Goal: Task Accomplishment & Management: Manage account settings

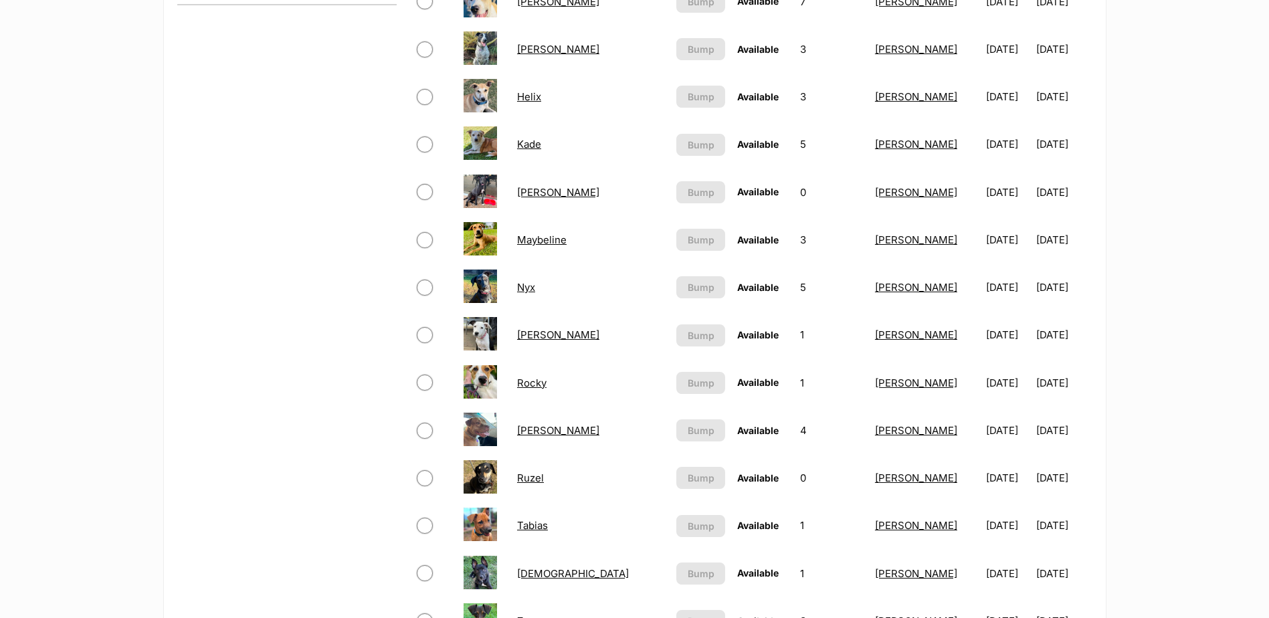
scroll to position [936, 0]
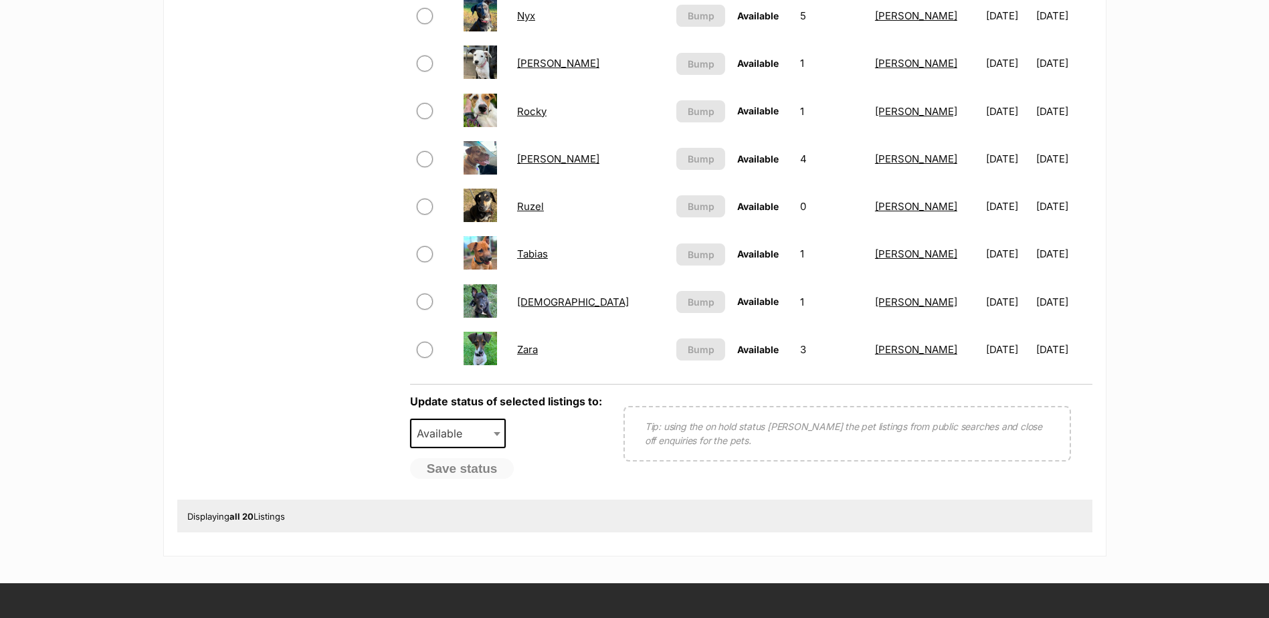
click at [533, 349] on link "Zara" at bounding box center [527, 349] width 21 height 13
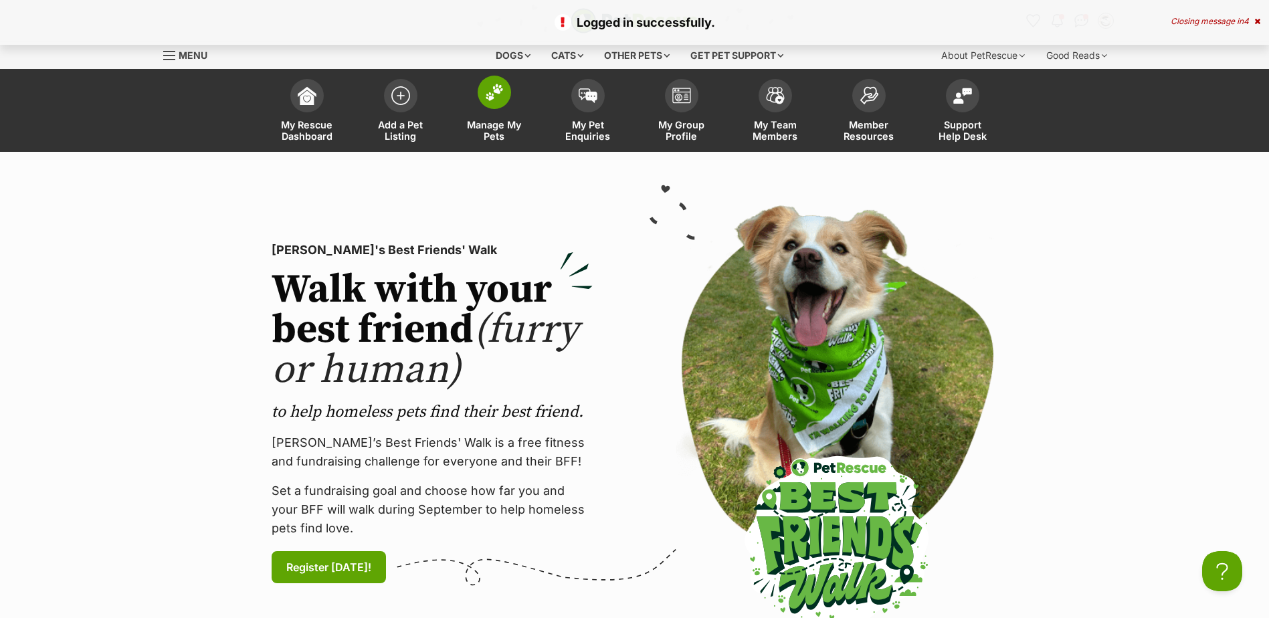
click at [500, 108] on span at bounding box center [494, 92] width 33 height 33
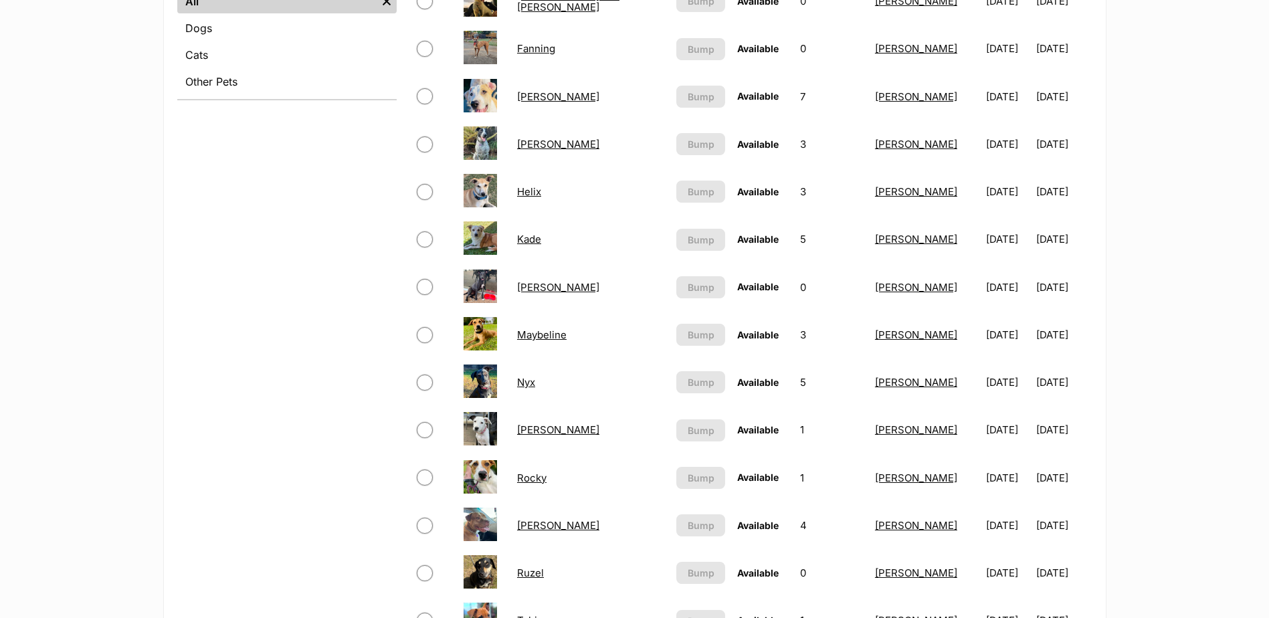
scroll to position [803, 0]
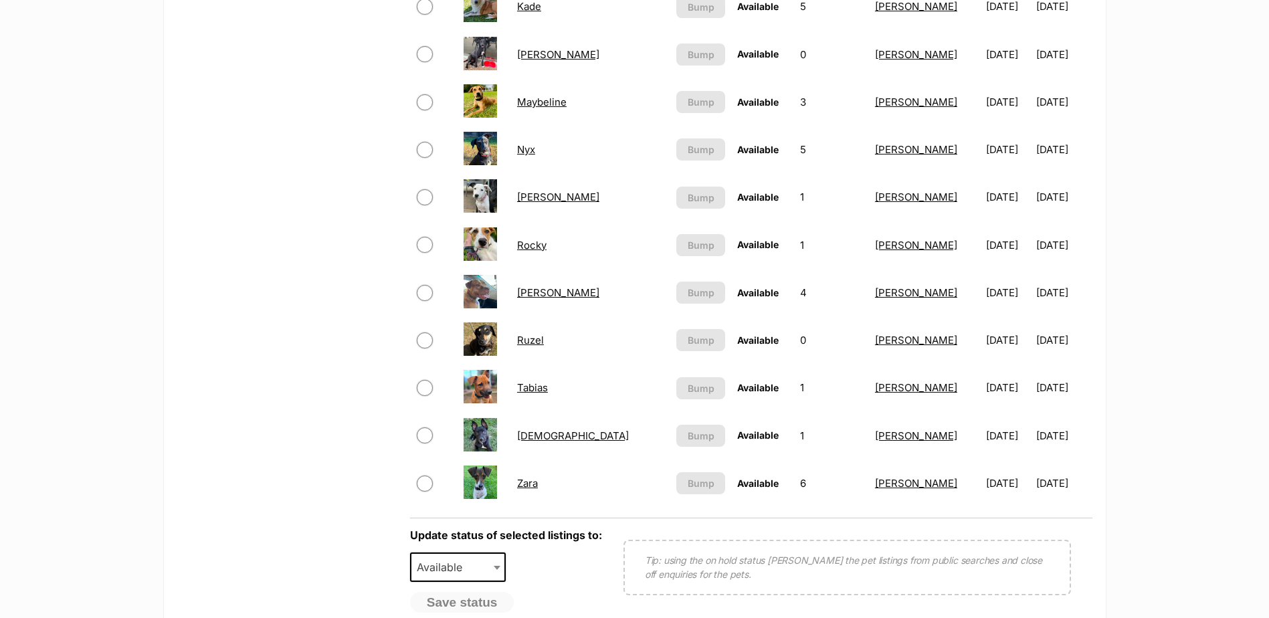
click at [538, 483] on link "Zara" at bounding box center [527, 483] width 21 height 13
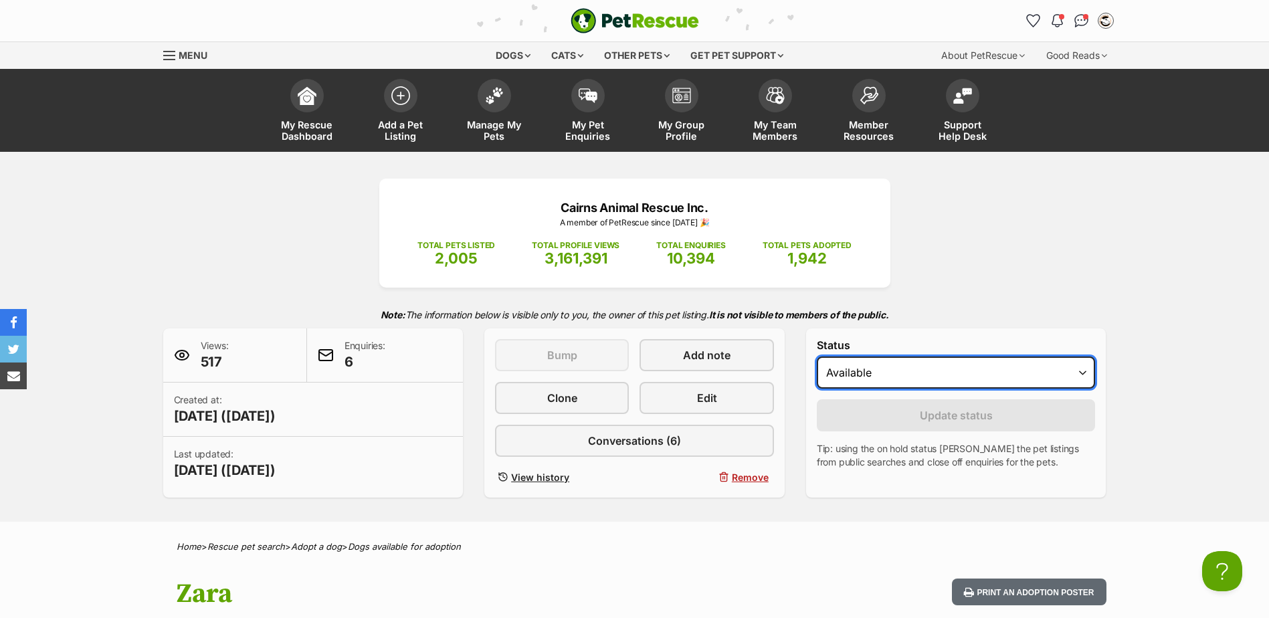
click at [900, 381] on select "Draft - not available as listing has enquires Available On hold Adopted" at bounding box center [956, 373] width 279 height 32
select select "on_hold"
click at [817, 357] on select "Draft - not available as listing has enquires Available On hold Adopted" at bounding box center [956, 373] width 279 height 32
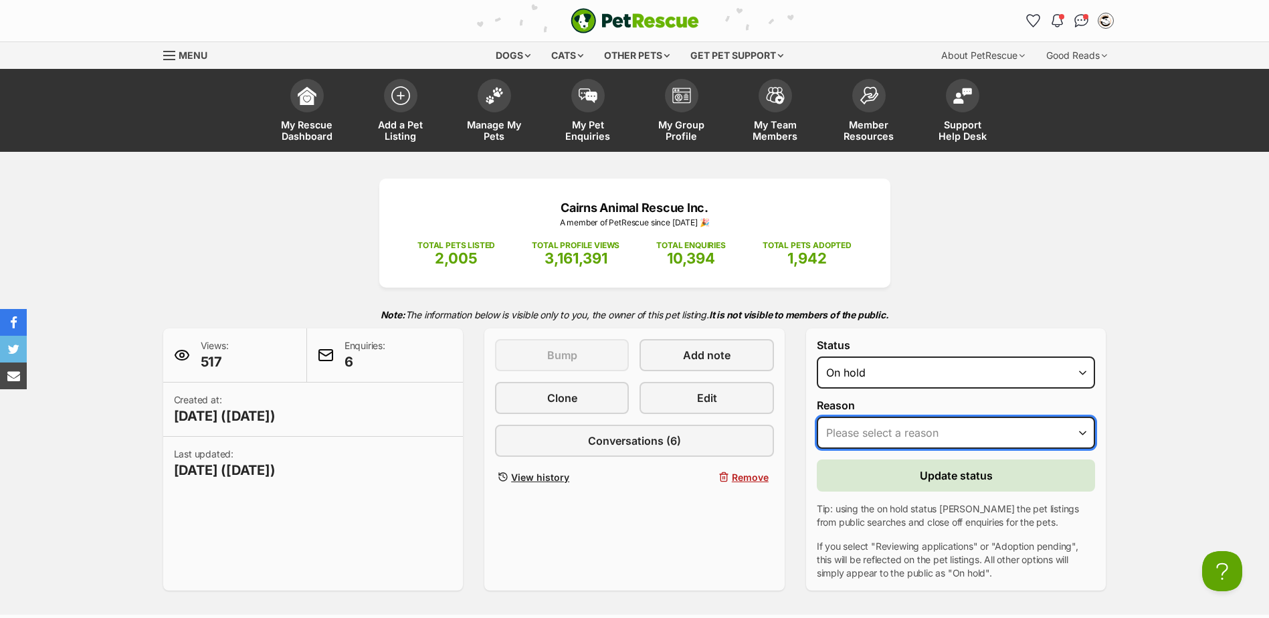
click at [876, 431] on select "Please select a reason Medical reasons Reviewing applications Adoption pending …" at bounding box center [956, 433] width 279 height 32
select select "reviewing_applications"
click at [817, 417] on select "Please select a reason Medical reasons Reviewing applications Adoption pending …" at bounding box center [956, 433] width 279 height 32
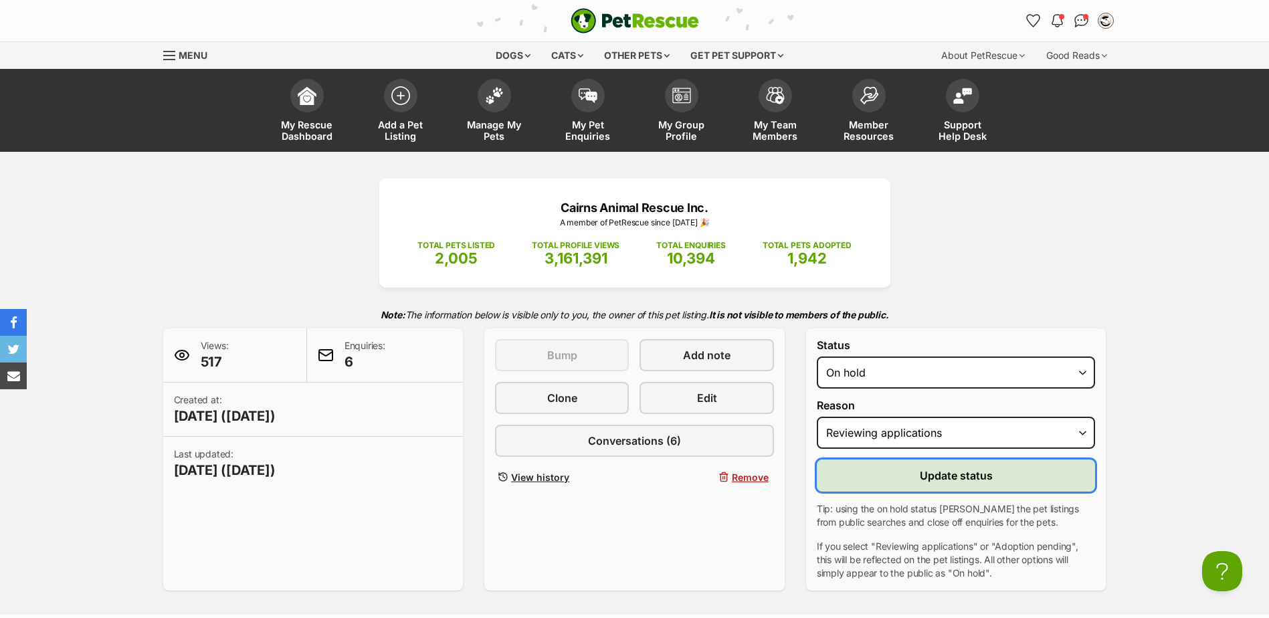
click at [898, 474] on button "Update status" at bounding box center [956, 476] width 279 height 32
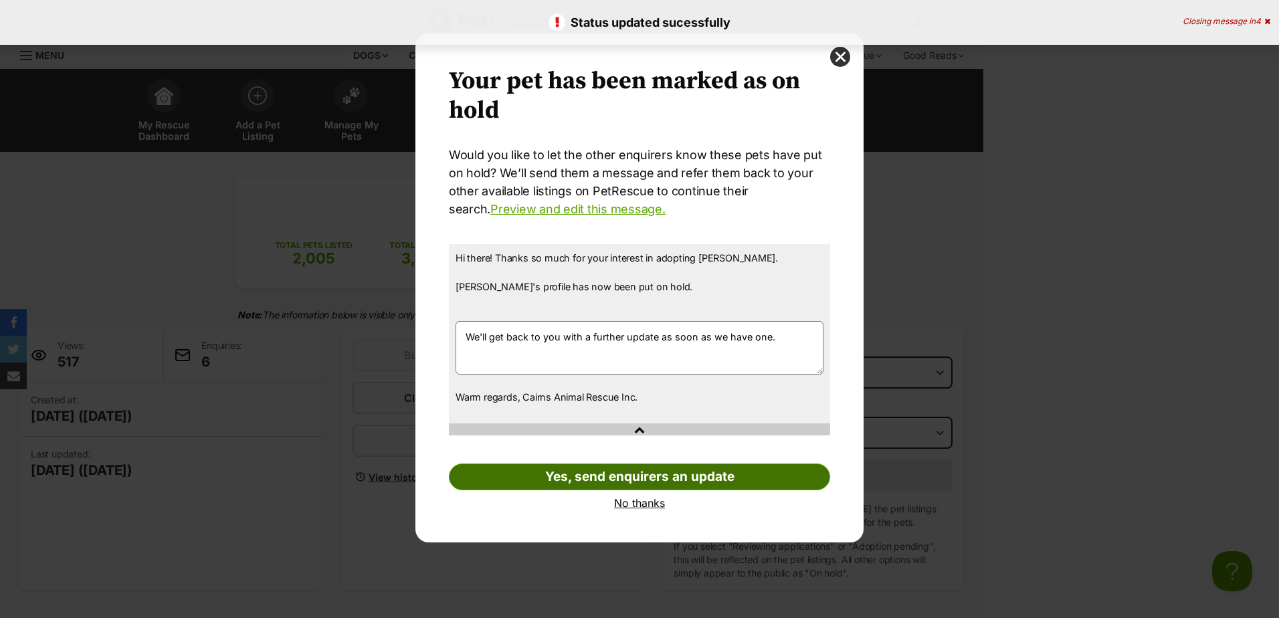
click at [652, 478] on link "Yes, send enquirers an update" at bounding box center [639, 477] width 381 height 27
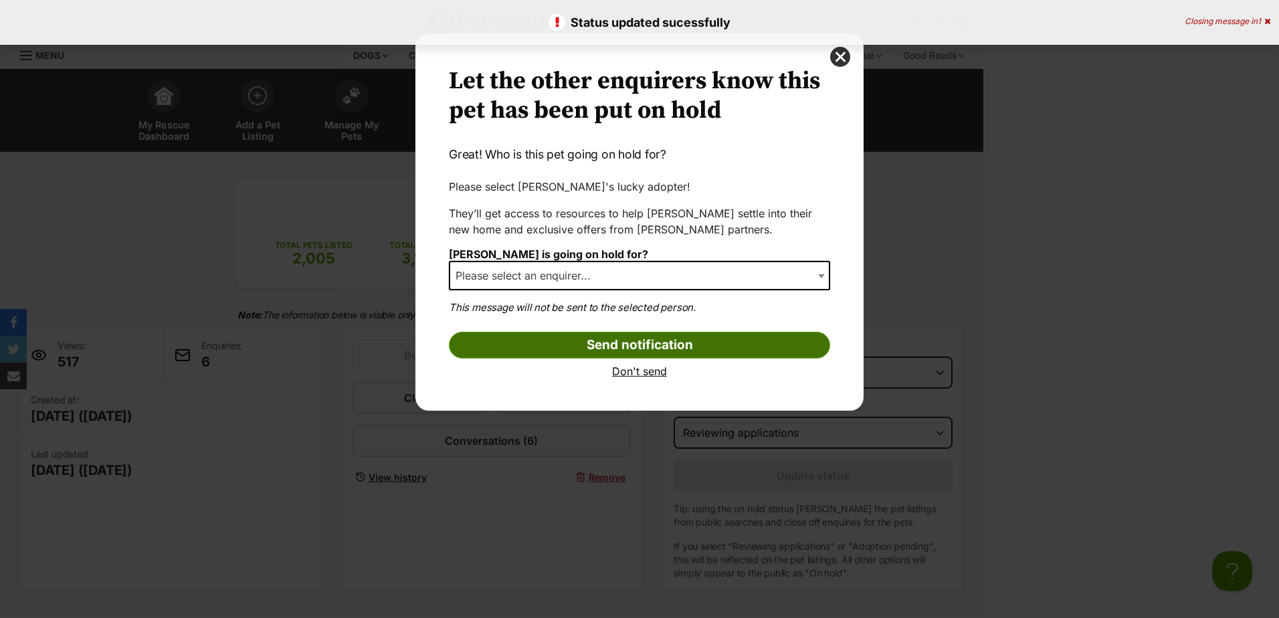
click at [629, 352] on input "Send notification" at bounding box center [639, 345] width 381 height 27
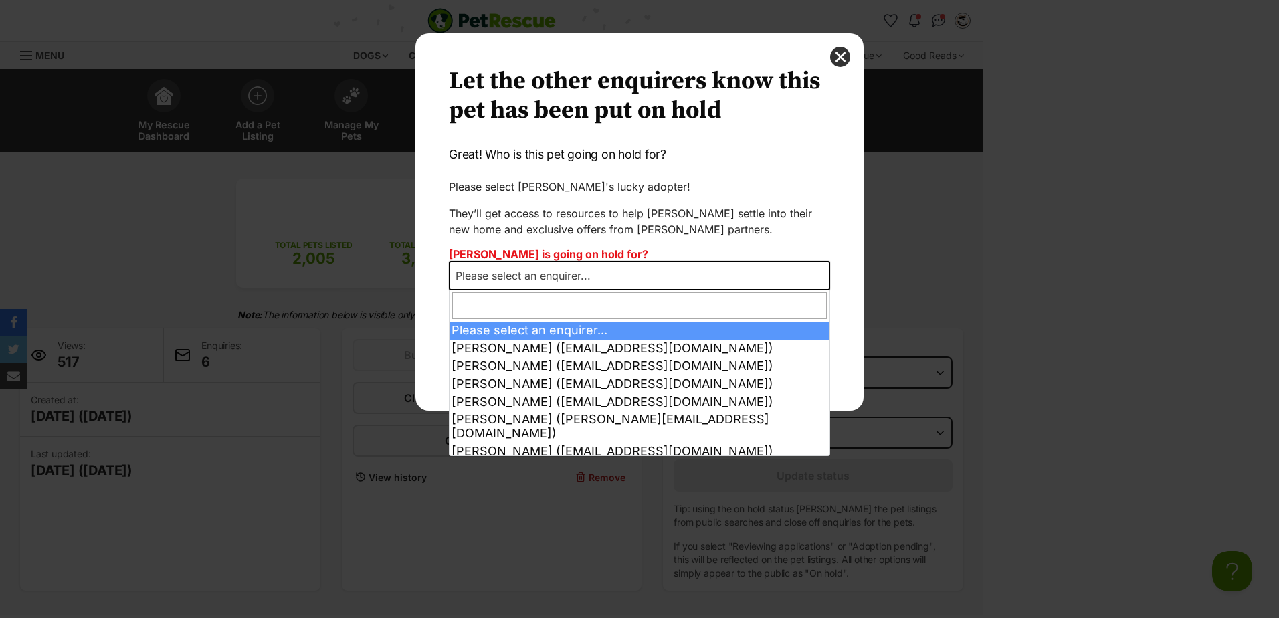
click at [631, 286] on span "Please select an enquirer..." at bounding box center [639, 275] width 381 height 29
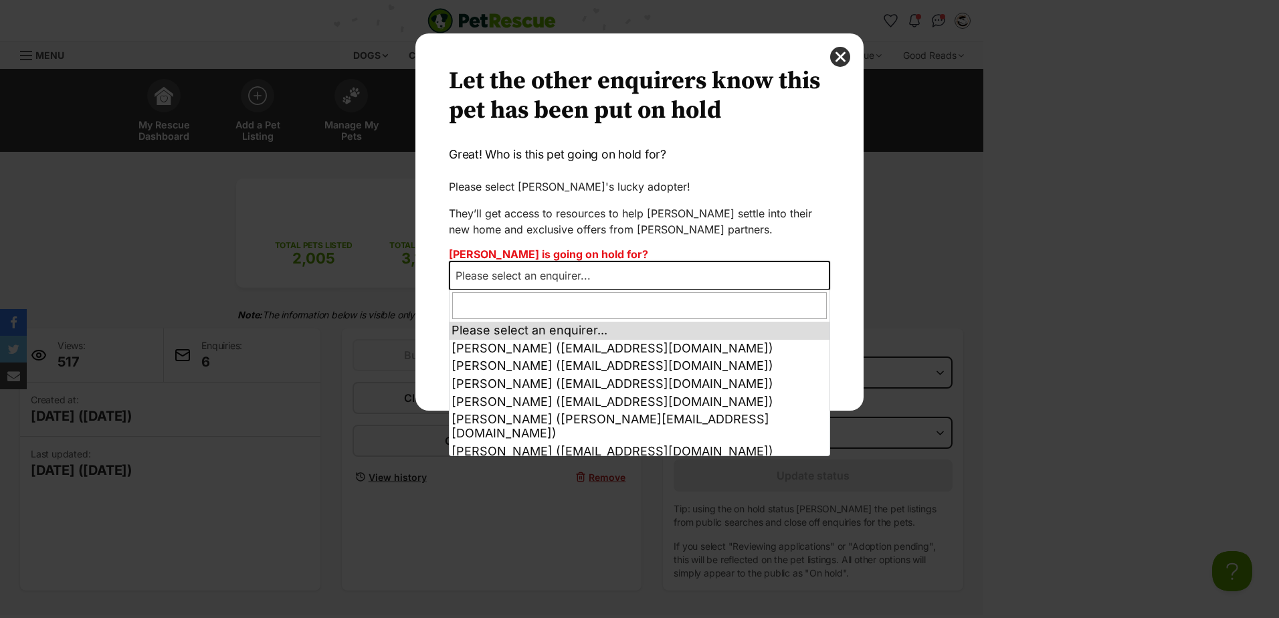
select select "other"
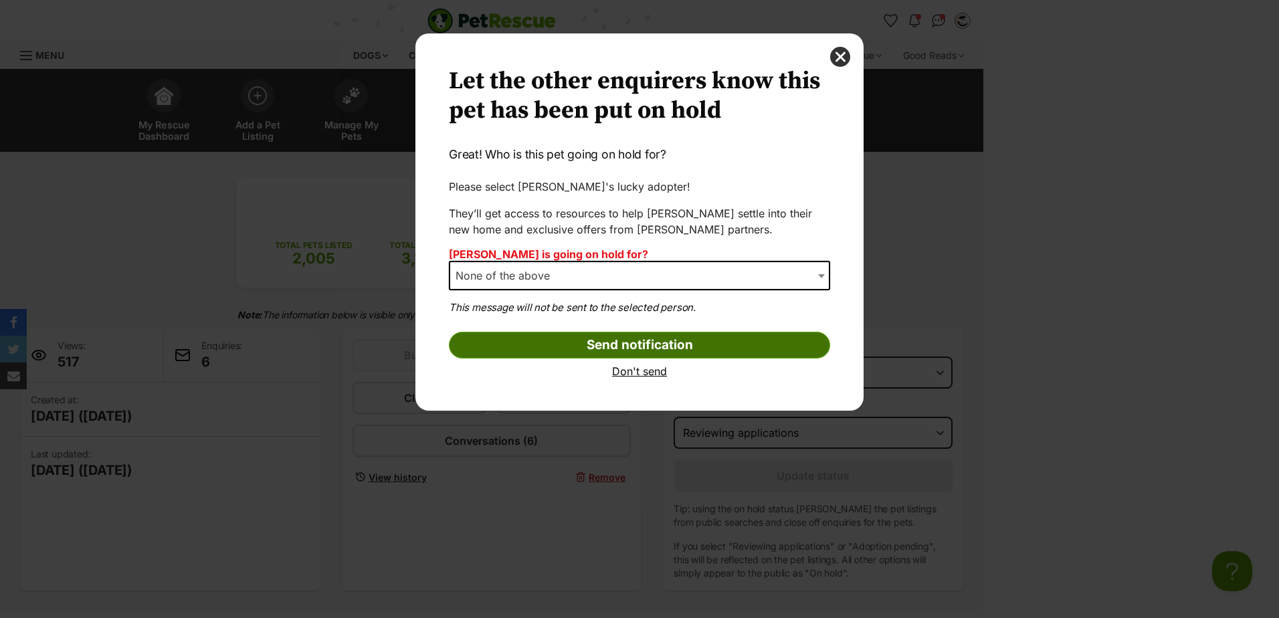
click at [647, 344] on input "Send notification" at bounding box center [639, 345] width 381 height 27
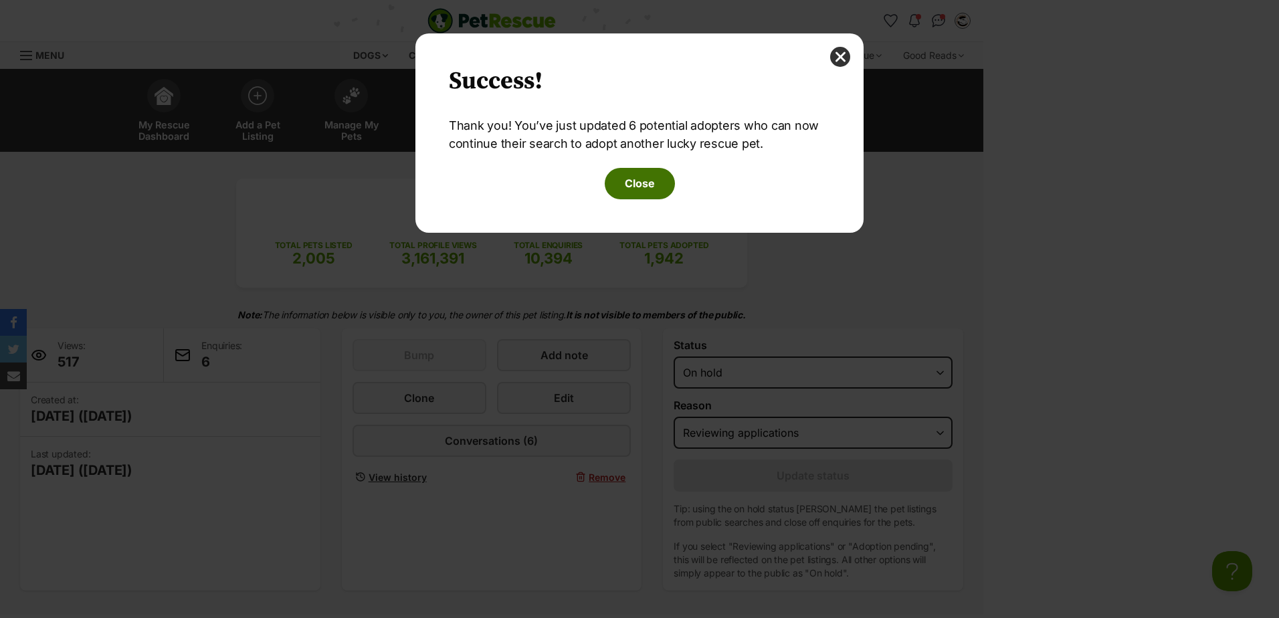
click at [652, 191] on button "Close" at bounding box center [640, 183] width 70 height 31
